Goal: Browse casually

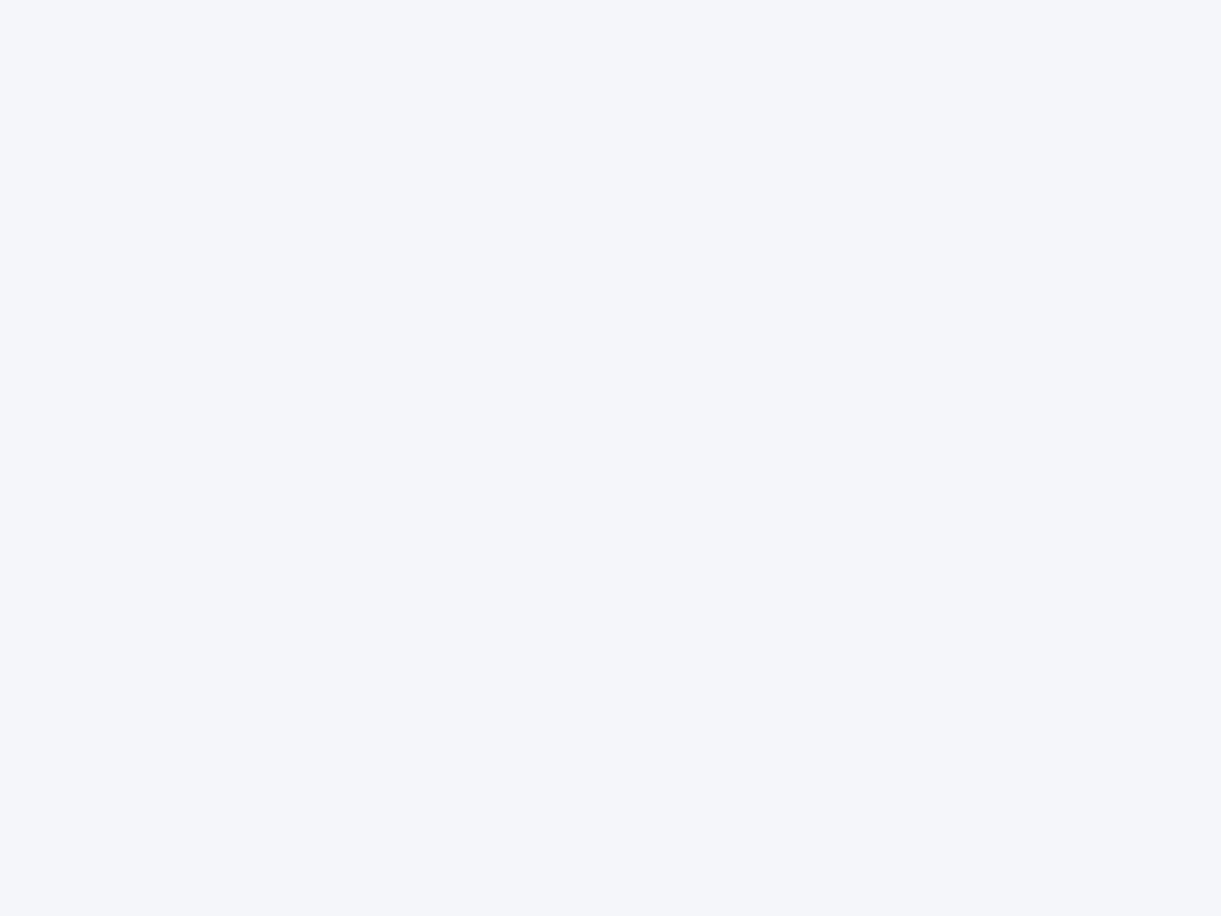
click at [611, 458] on div at bounding box center [610, 458] width 1221 height 916
